Goal: Transaction & Acquisition: Purchase product/service

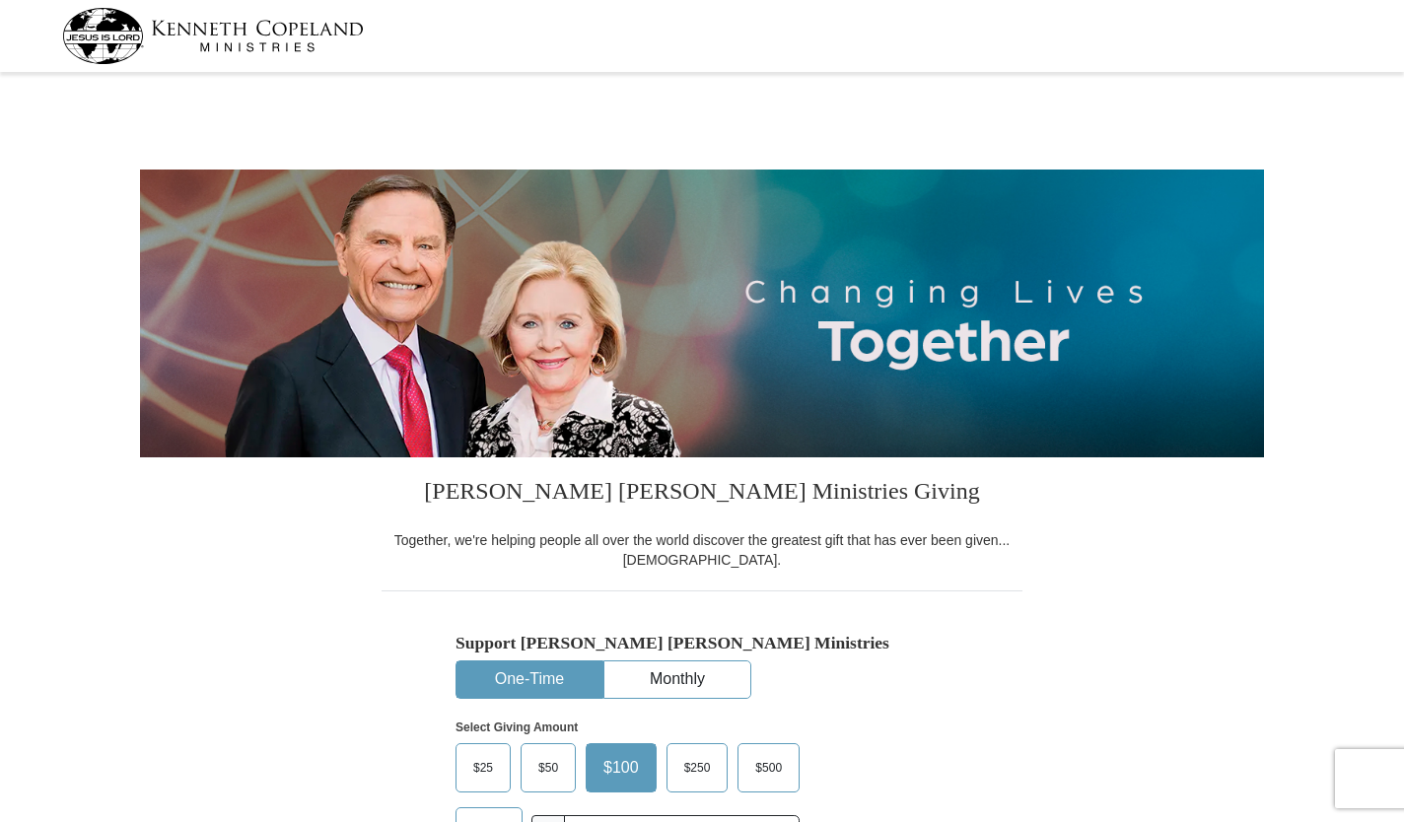
select select "[GEOGRAPHIC_DATA]"
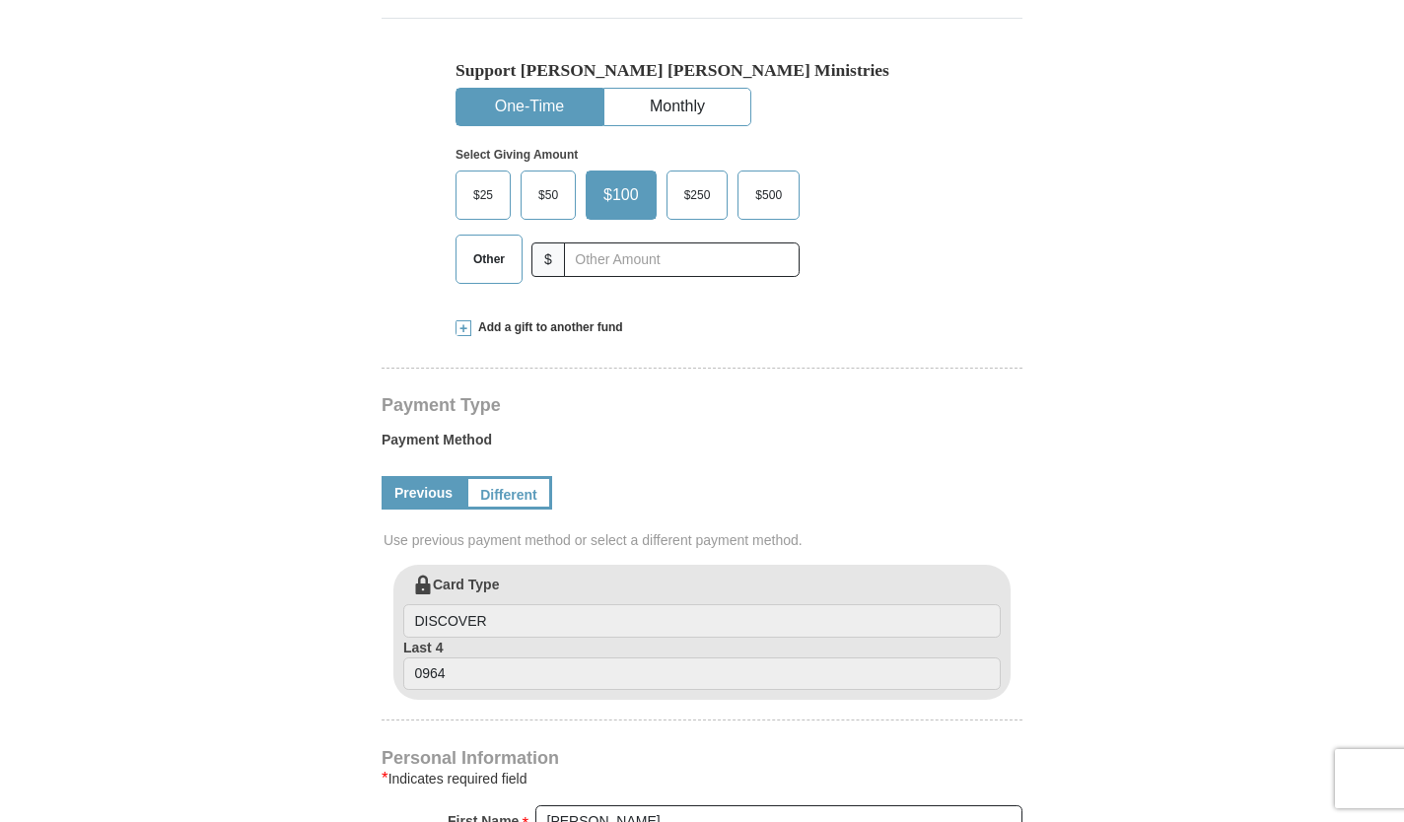
scroll to position [625, 0]
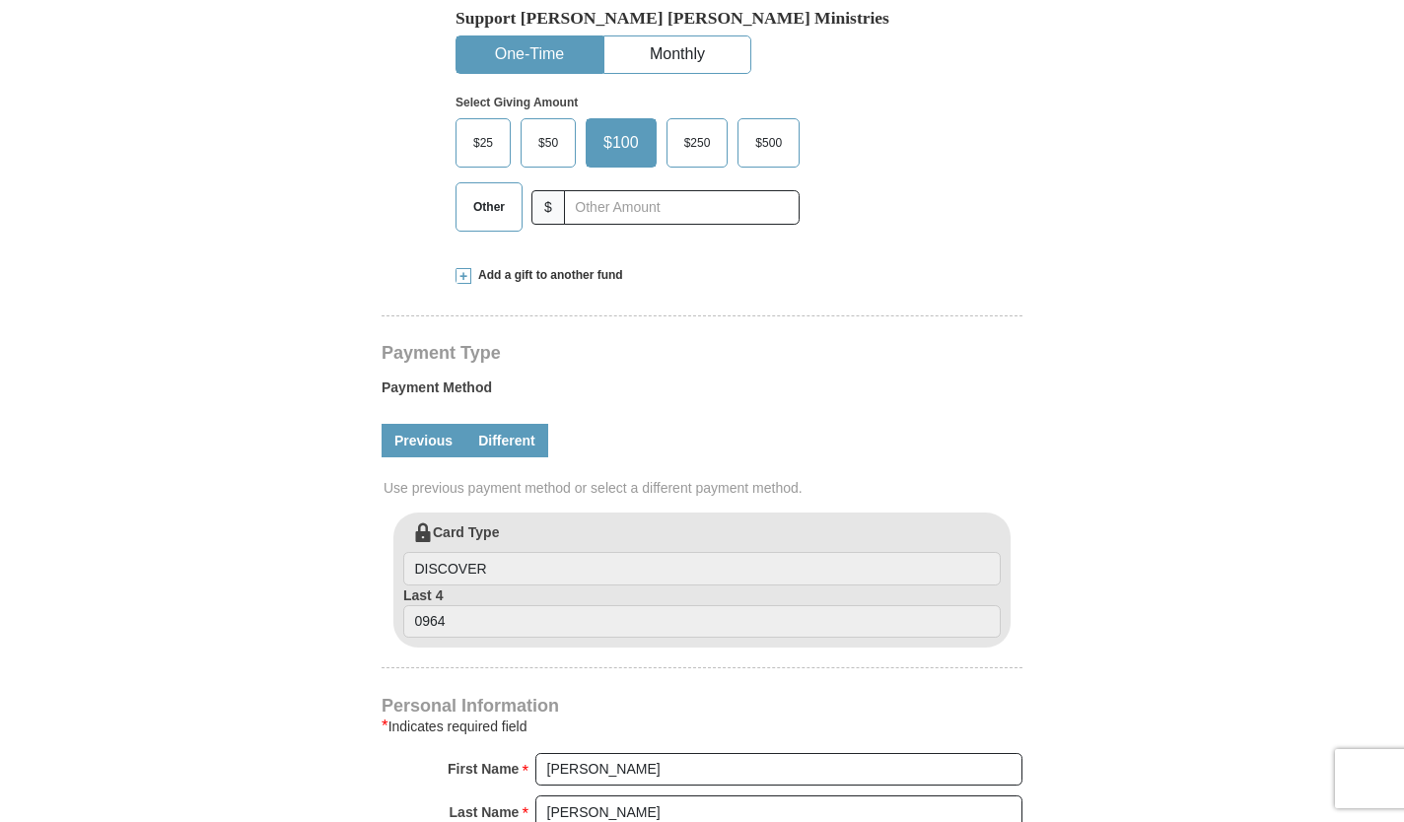
click at [503, 435] on link "Different" at bounding box center [506, 441] width 83 height 34
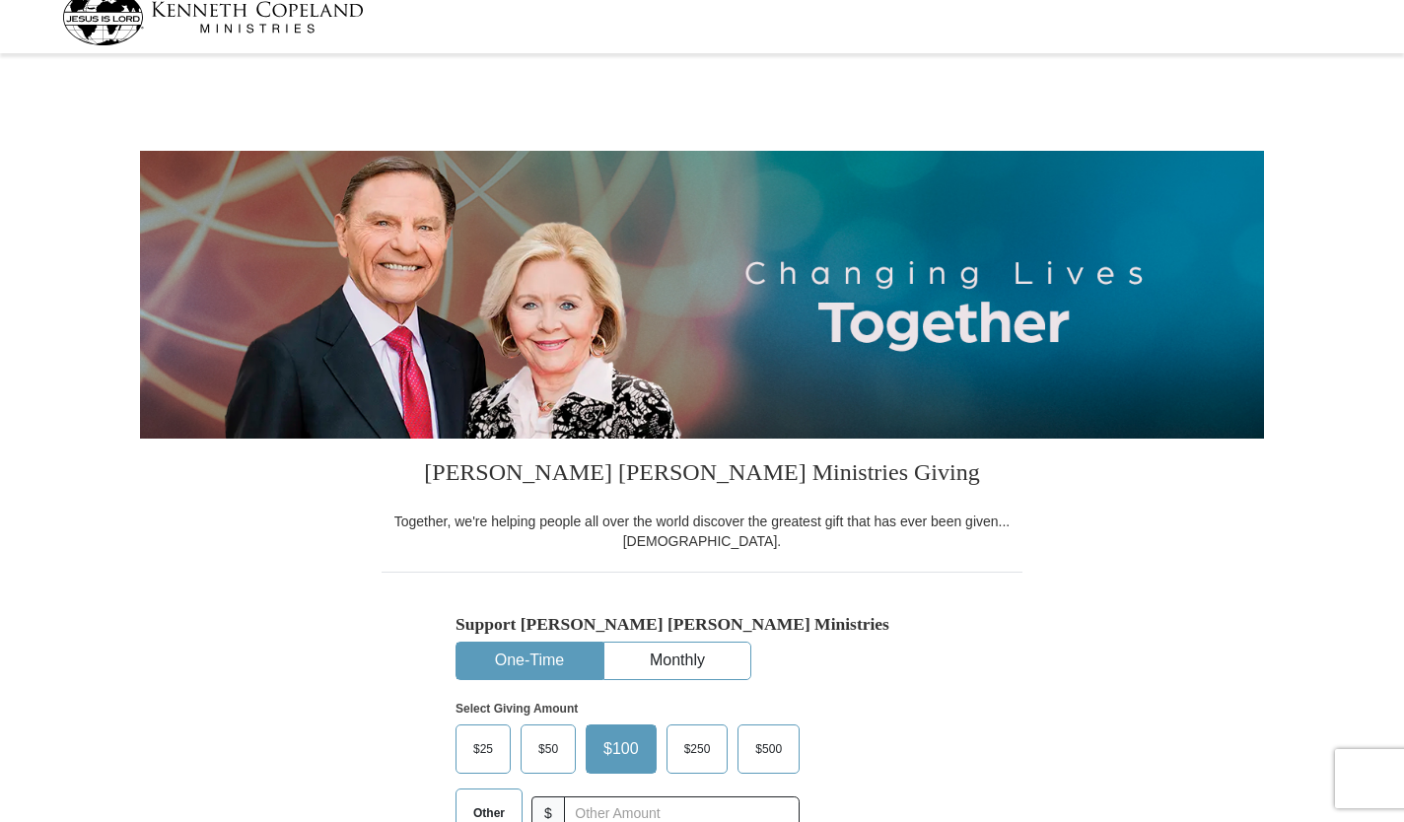
scroll to position [0, 0]
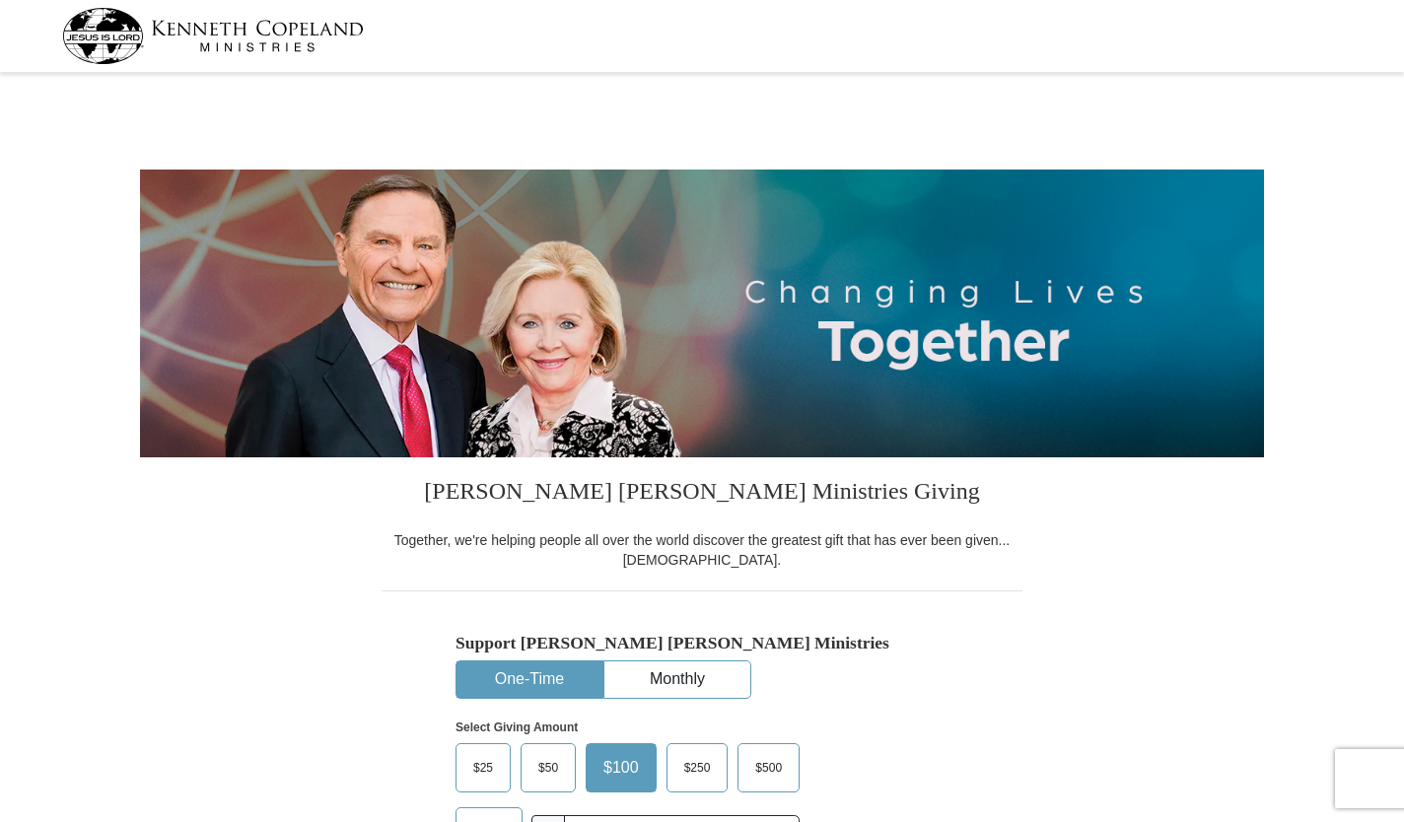
select select "[GEOGRAPHIC_DATA]"
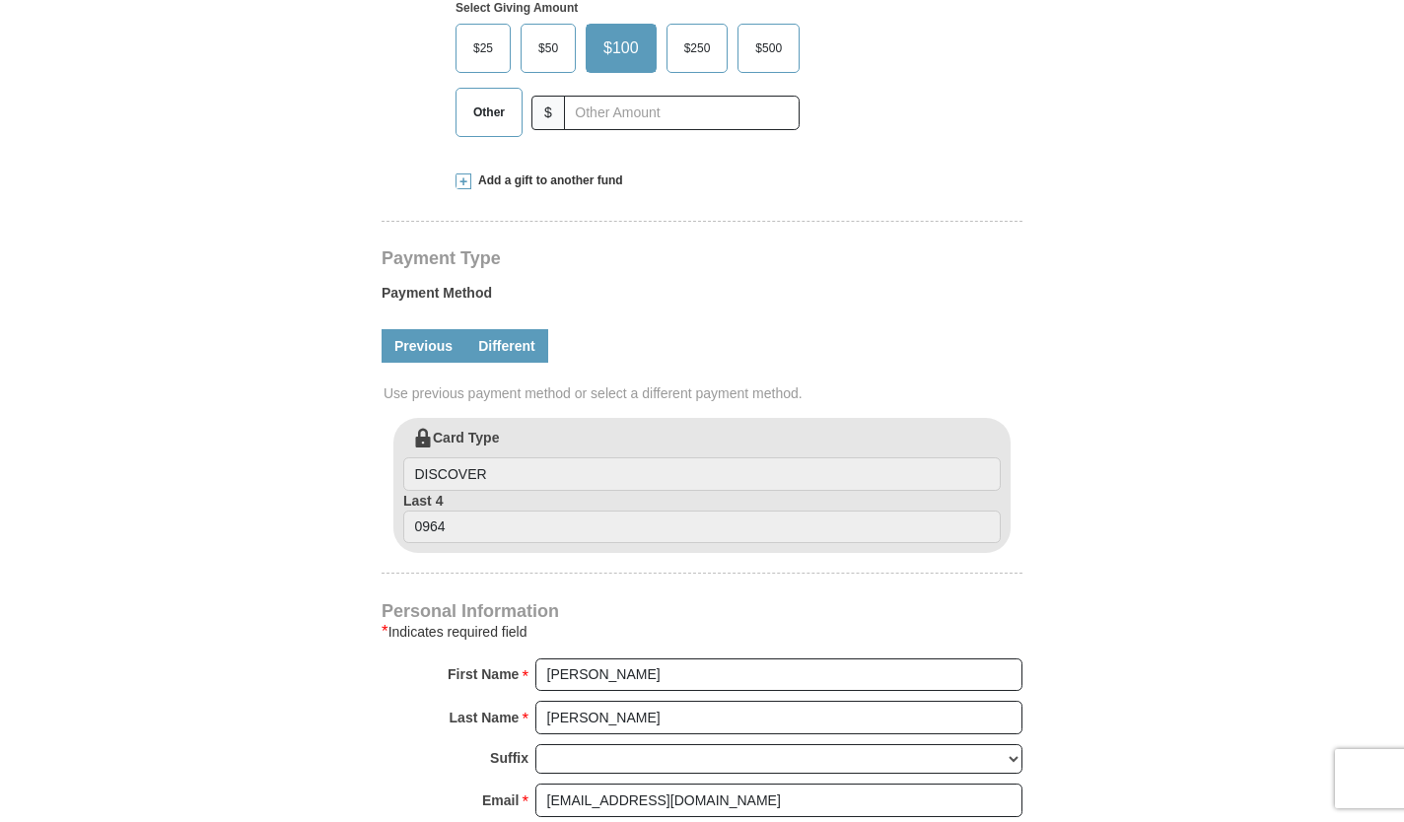
click at [499, 346] on link "Different" at bounding box center [506, 346] width 83 height 34
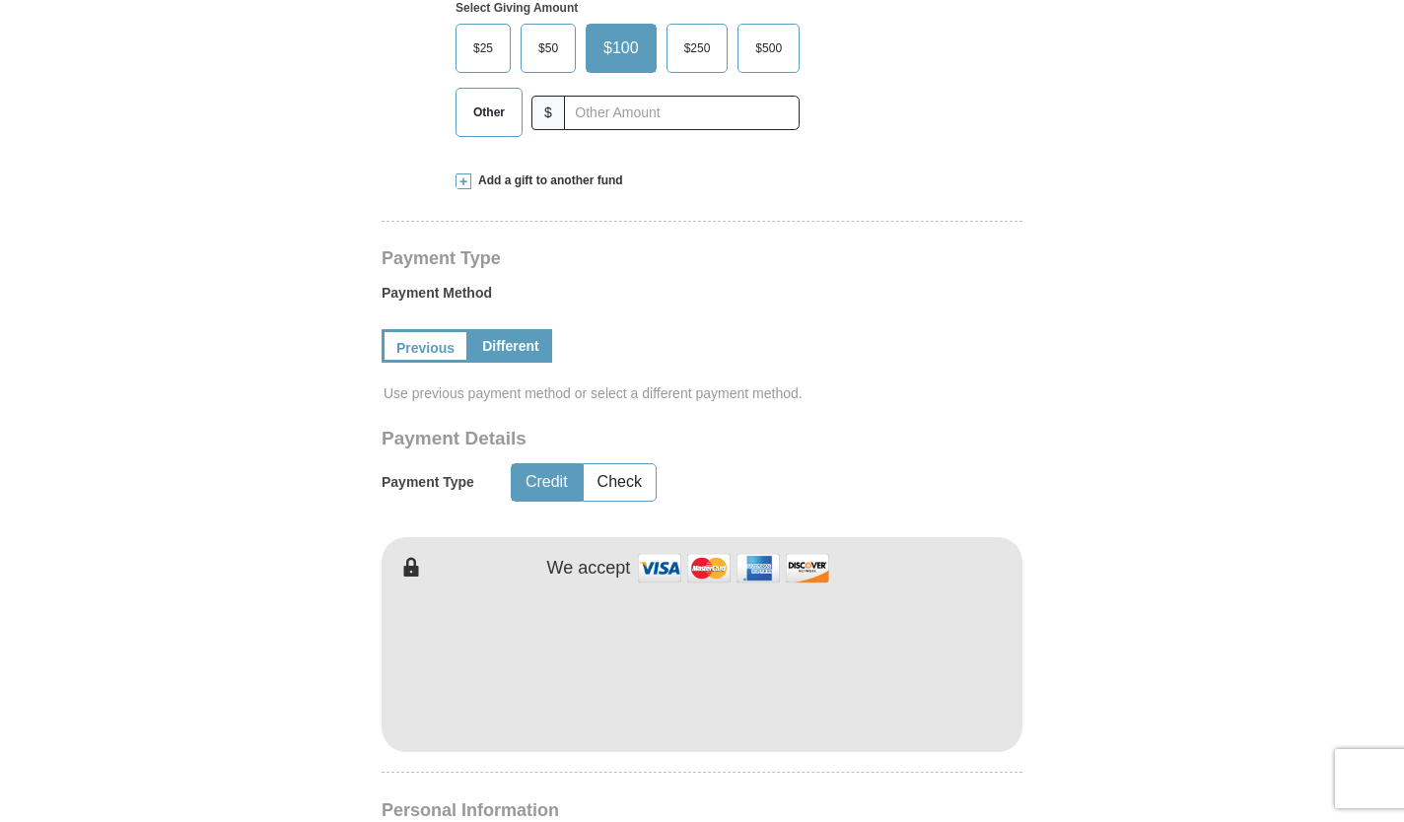
scroll to position [0, 0]
